Goal: Find specific page/section: Find specific page/section

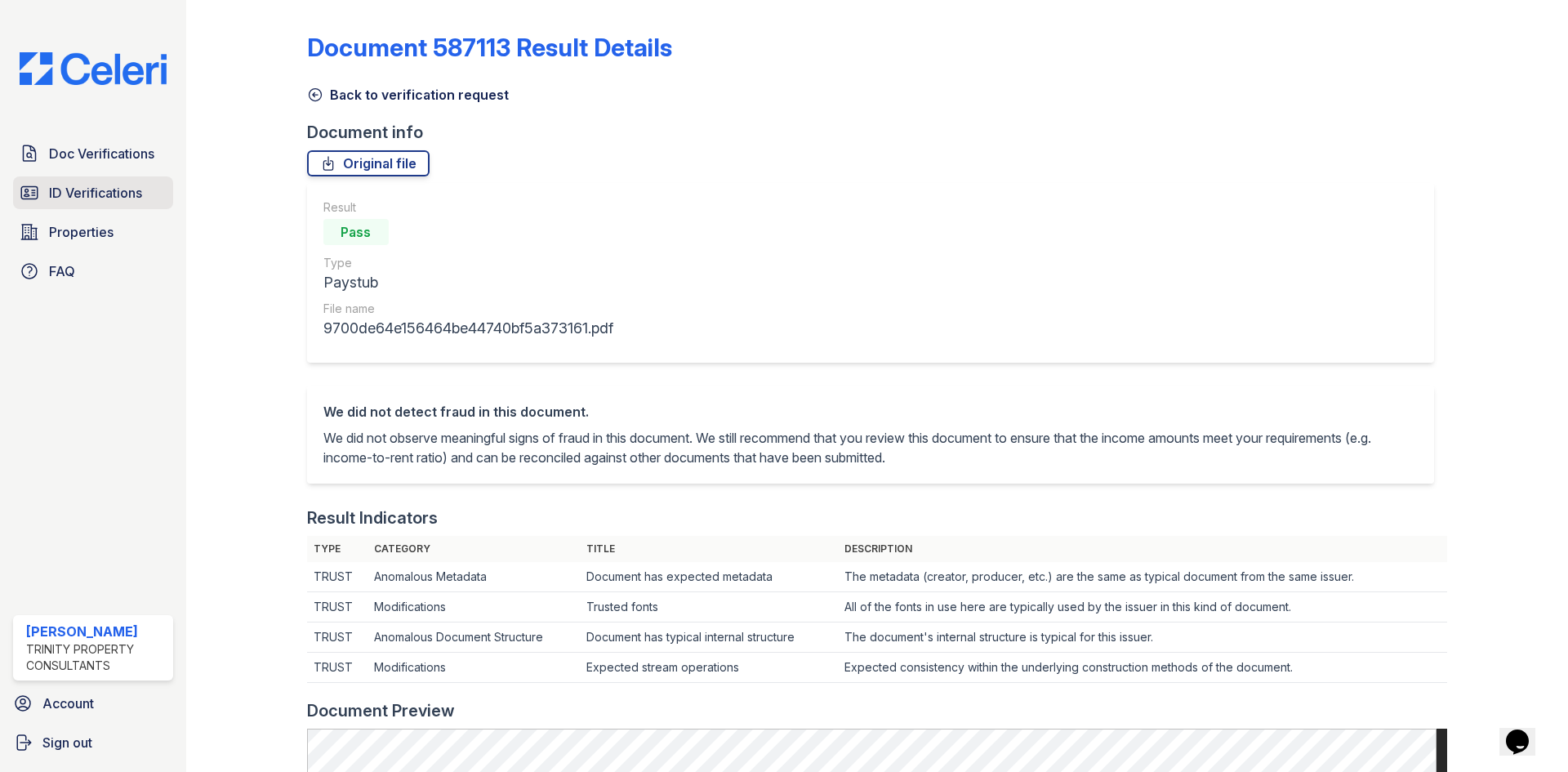
scroll to position [735, 0]
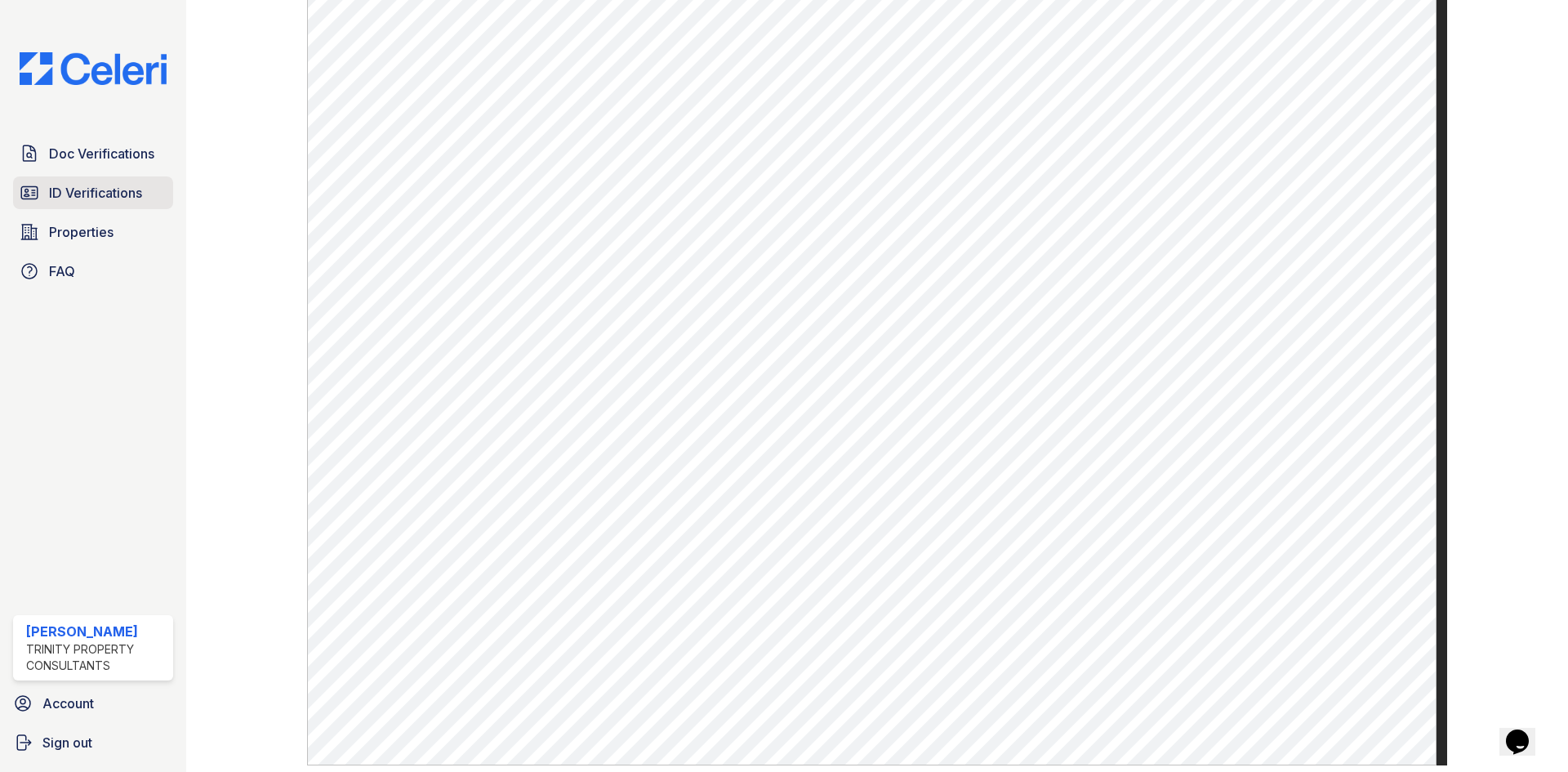
click at [71, 202] on span "ID Verifications" at bounding box center [96, 193] width 93 height 20
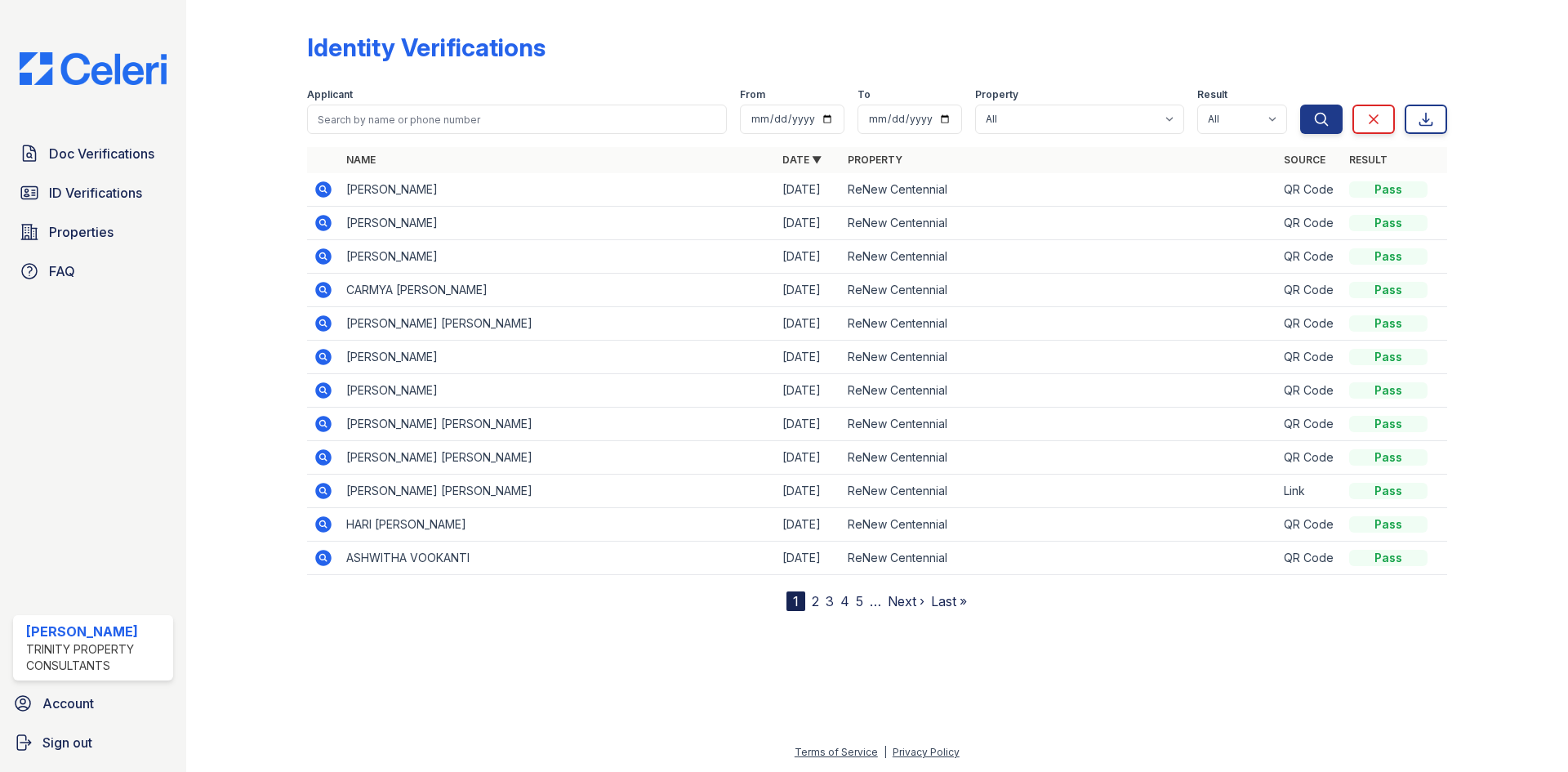
click at [71, 202] on span "ID Verifications" at bounding box center [96, 193] width 93 height 20
click at [505, 118] on input "search" at bounding box center [517, 119] width 420 height 29
type input "[PERSON_NAME]"
click at [1300, 105] on button "Search" at bounding box center [1321, 119] width 42 height 29
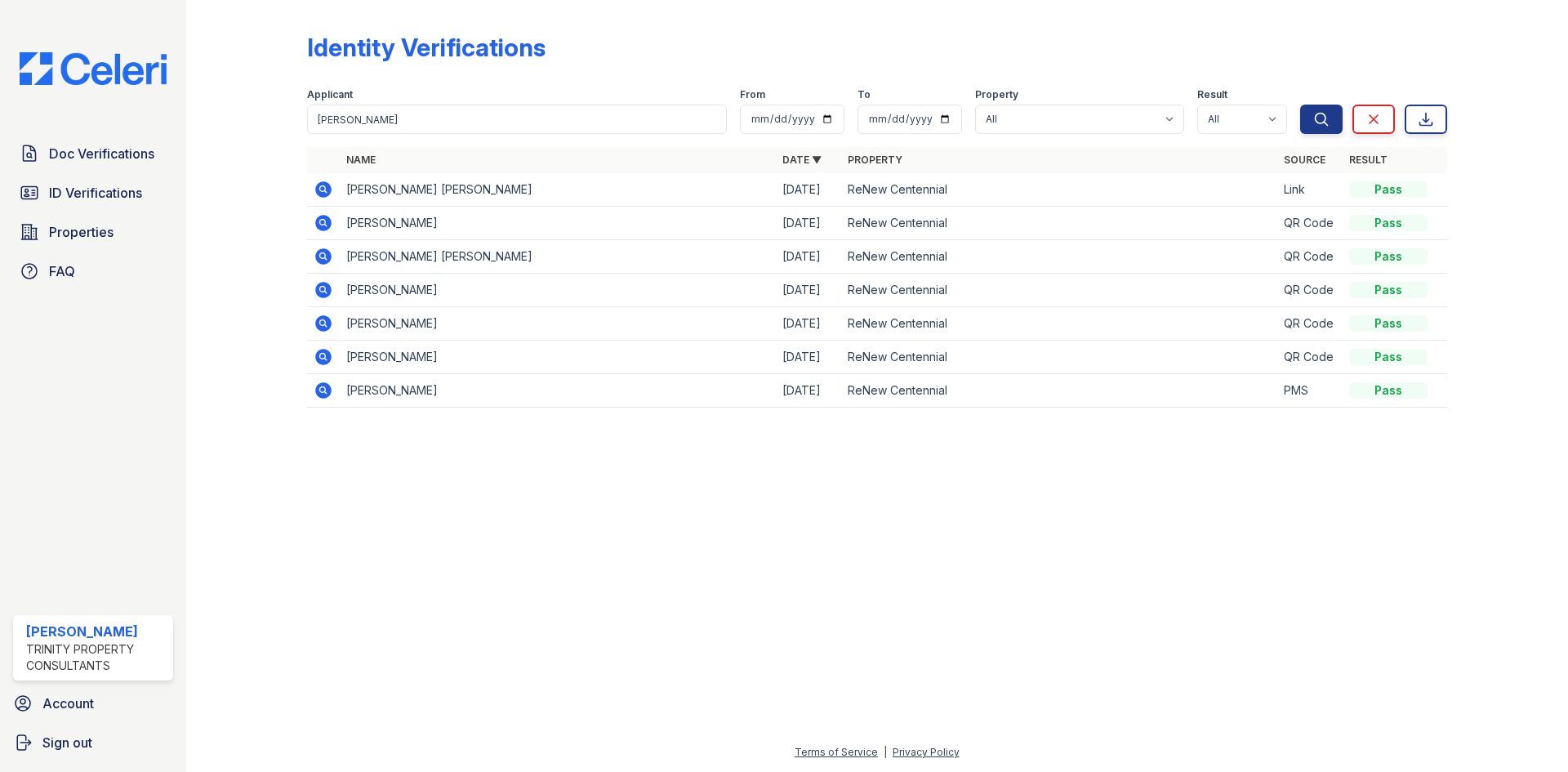
click at [325, 227] on icon at bounding box center [324, 223] width 17 height 17
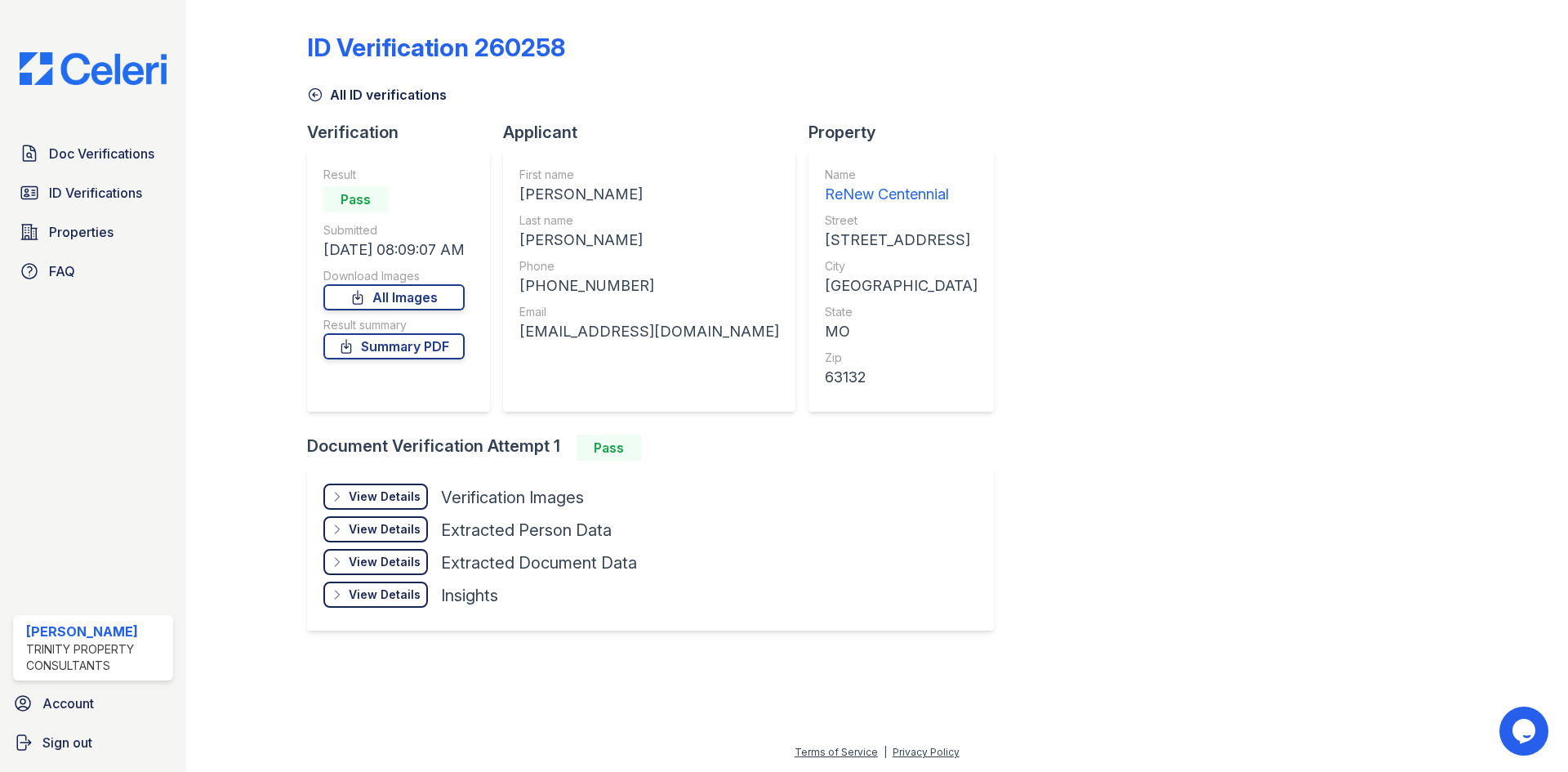
click at [318, 95] on icon at bounding box center [316, 95] width 17 height 17
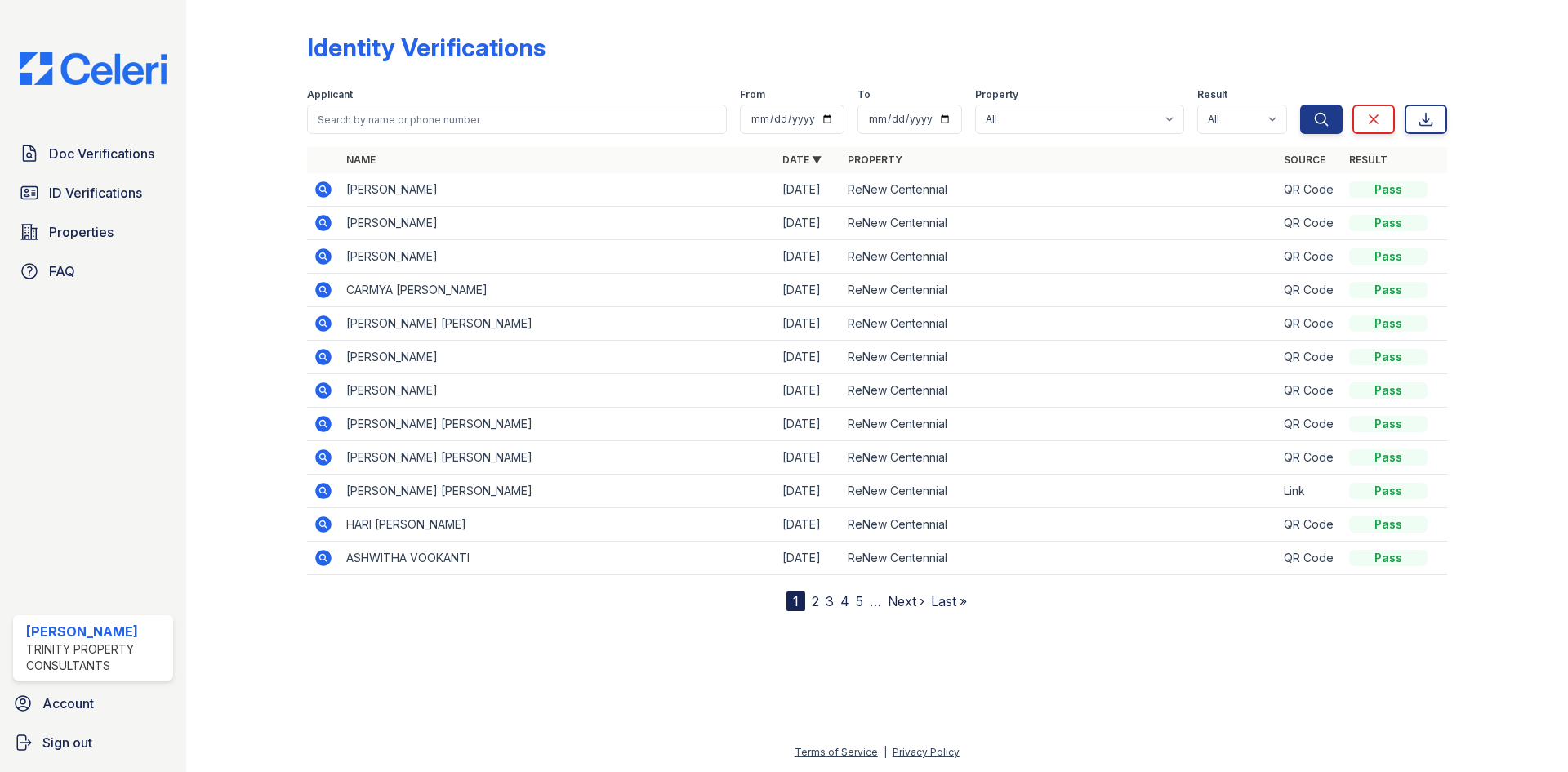
click at [401, 701] on div at bounding box center [877, 690] width 1329 height 106
click at [848, 17] on div "Identity Verifications Filter Applicant From To Property All ReNew Centennial R…" at bounding box center [877, 309] width 1140 height 605
click at [102, 137] on link "Doc Verifications" at bounding box center [93, 153] width 160 height 32
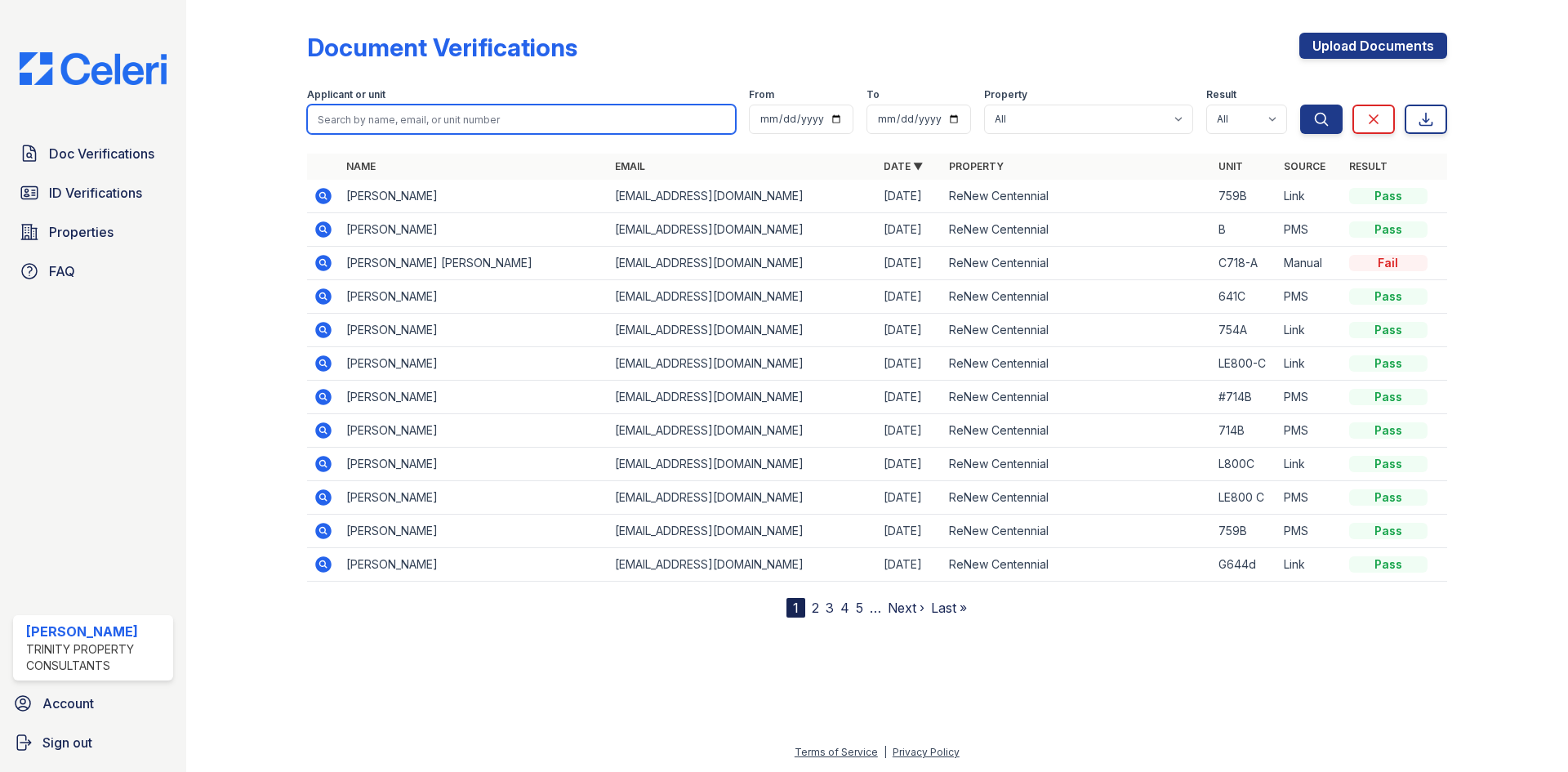
click at [388, 122] on input "search" at bounding box center [521, 119] width 429 height 29
type input "sammuel"
click at [1300, 105] on button "Search" at bounding box center [1321, 119] width 42 height 29
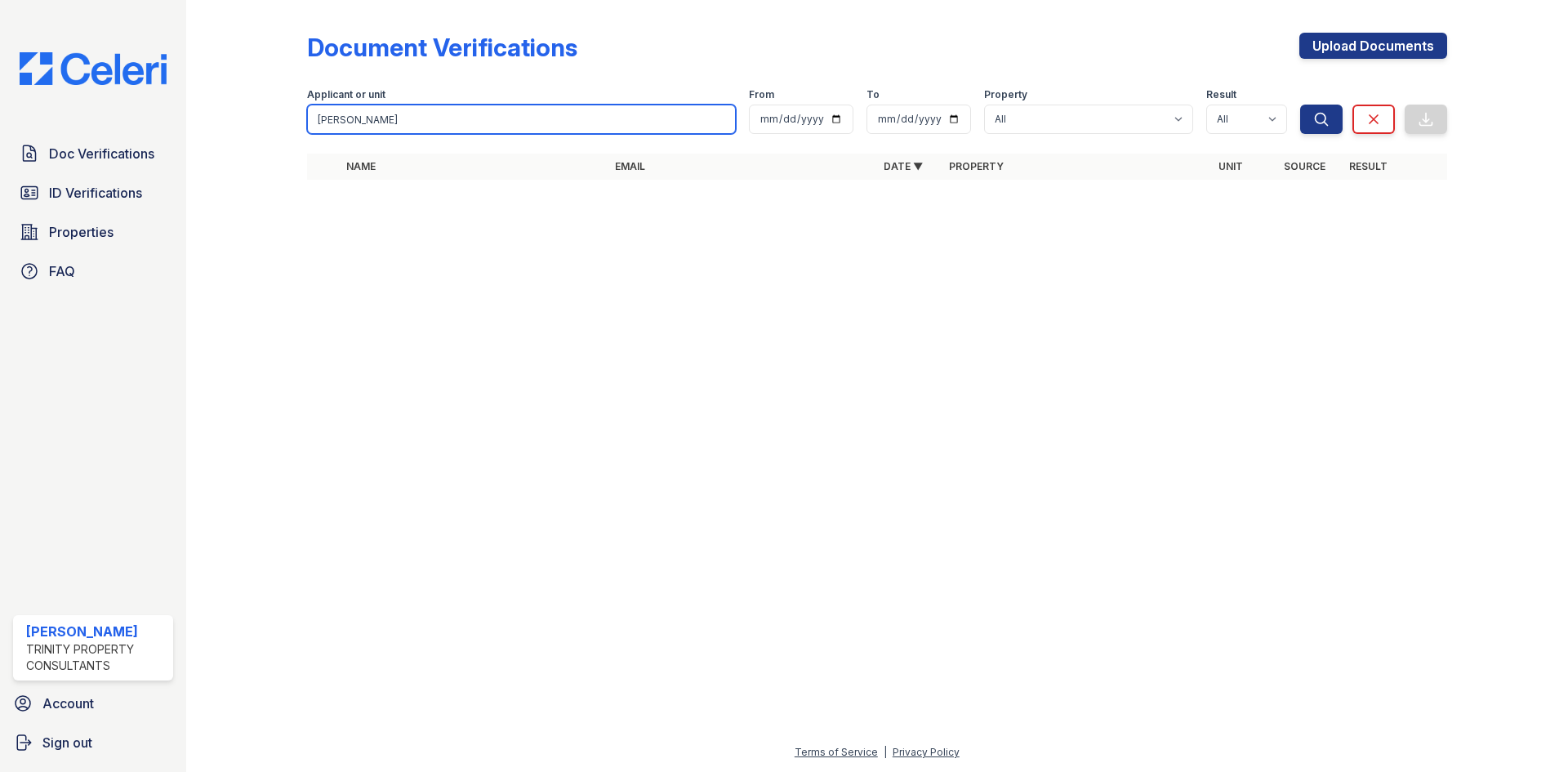
click at [366, 122] on input "sammuel" at bounding box center [521, 119] width 429 height 29
type input "samuel"
click at [1300, 105] on button "Search" at bounding box center [1321, 119] width 42 height 29
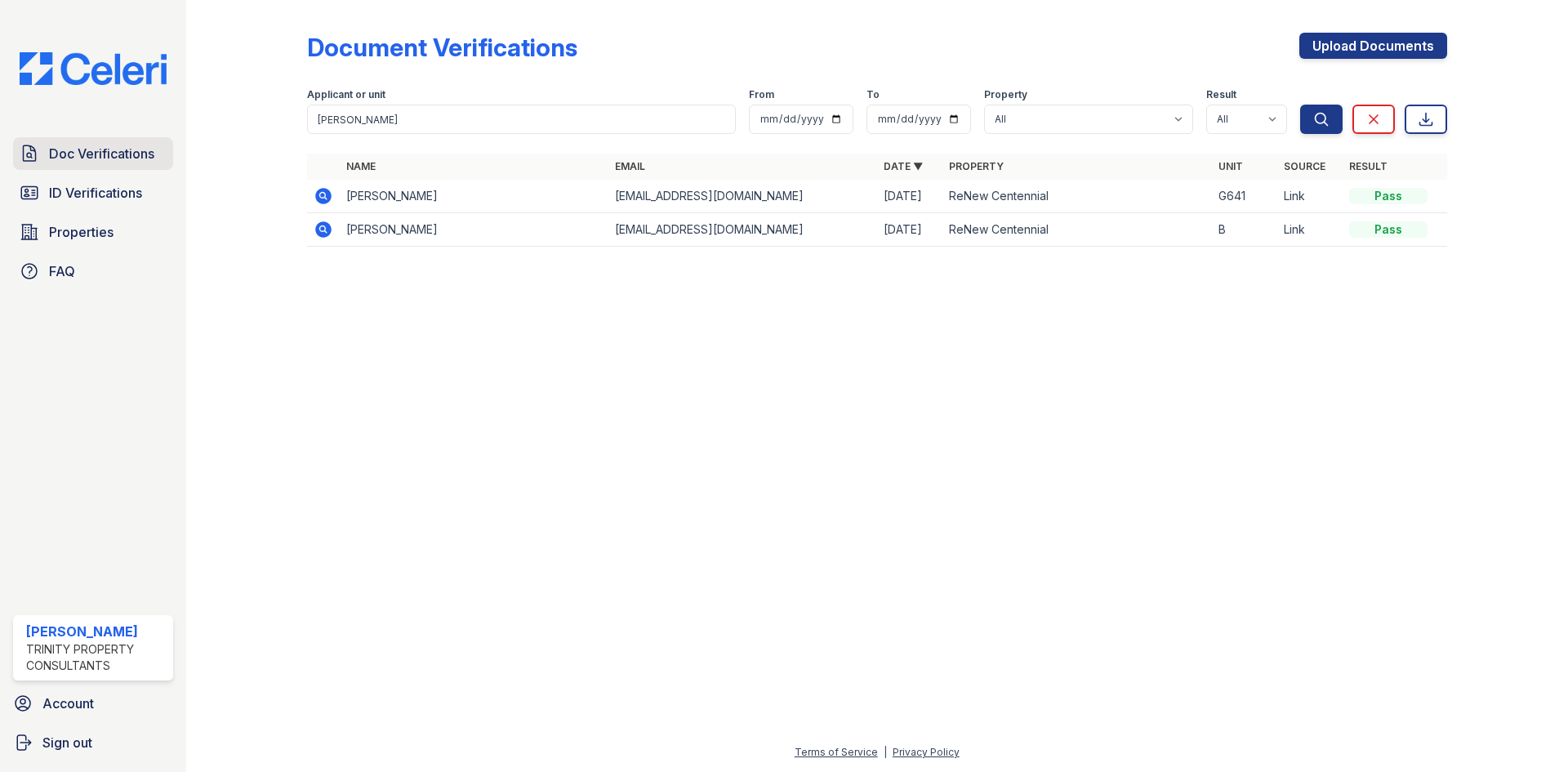
click at [101, 142] on link "Doc Verifications" at bounding box center [93, 153] width 160 height 32
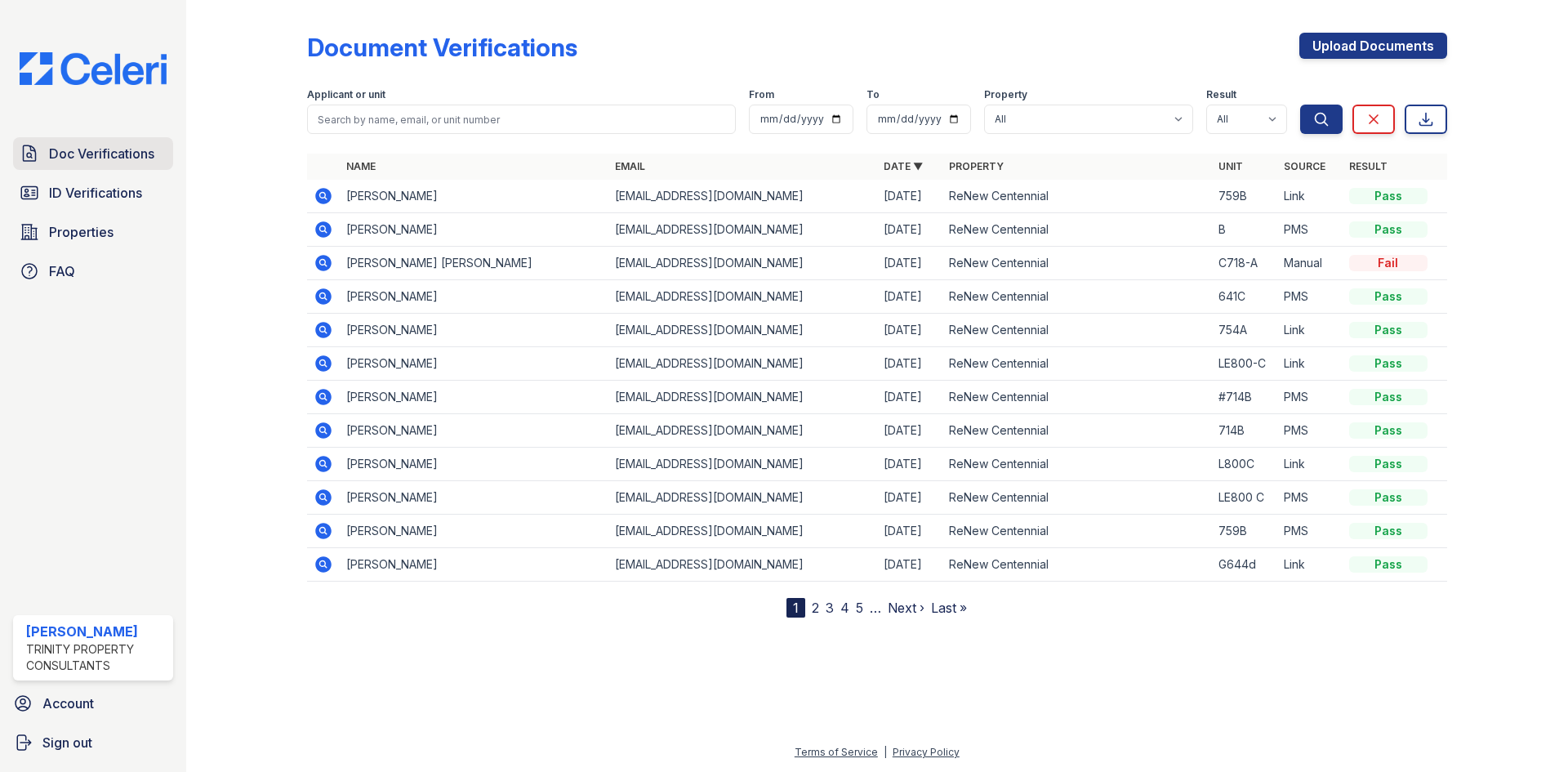
click at [106, 173] on div "Doc Verifications ID Verifications Properties FAQ" at bounding box center [93, 212] width 173 height 150
click at [105, 152] on span "Doc Verifications" at bounding box center [102, 154] width 106 height 20
click at [117, 154] on span "Doc Verifications" at bounding box center [102, 154] width 106 height 20
click at [104, 222] on span "Properties" at bounding box center [81, 232] width 64 height 20
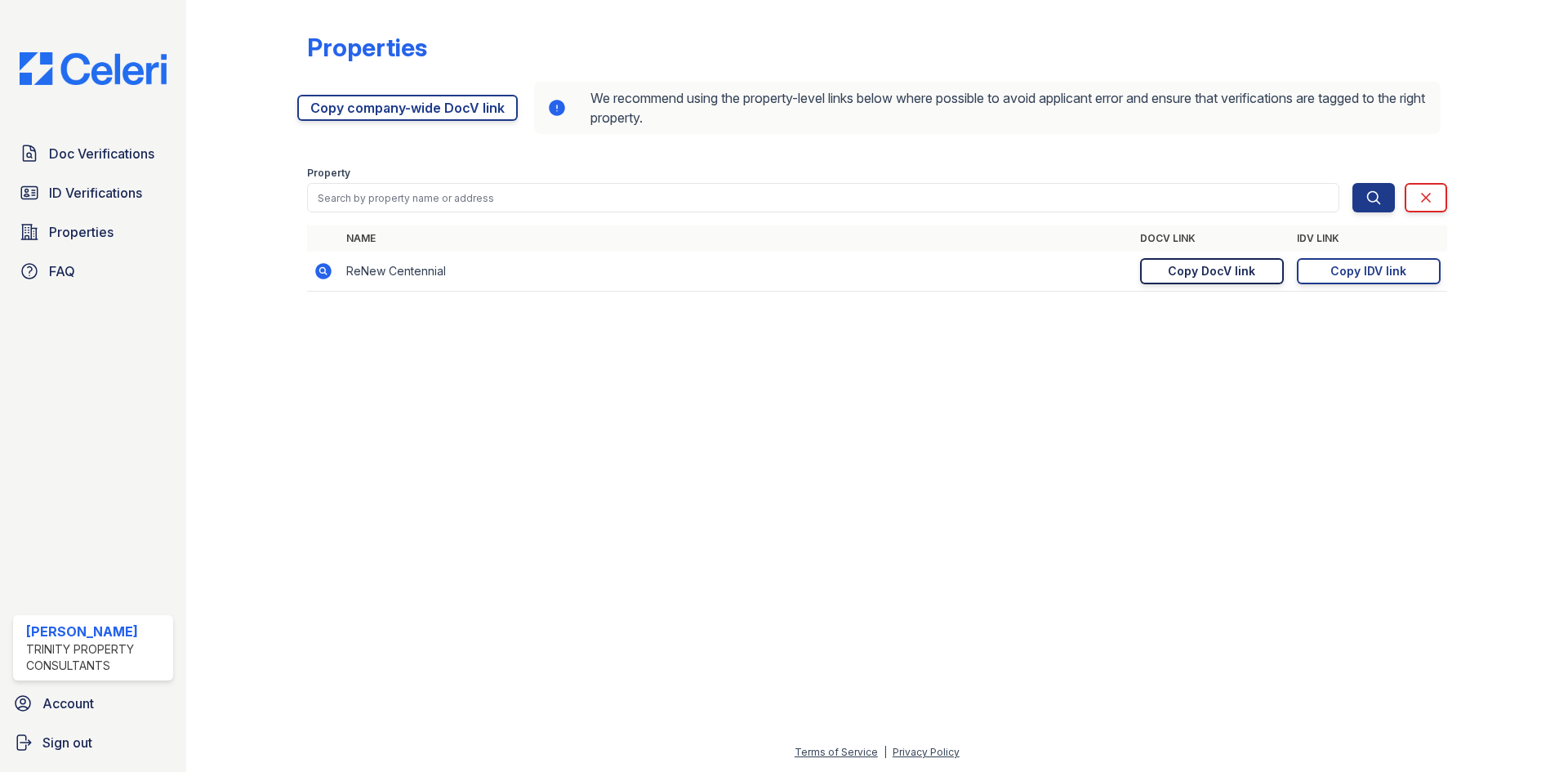
click at [1235, 271] on div "Copy DocV link" at bounding box center [1211, 271] width 87 height 17
click at [125, 150] on span "Doc Verifications" at bounding box center [102, 154] width 106 height 20
